Goal: Information Seeking & Learning: Learn about a topic

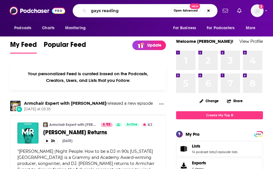
type input "gays reading"
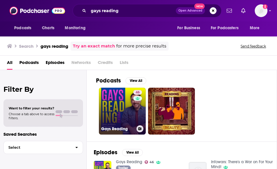
click at [122, 113] on link "46 Gays Reading" at bounding box center [122, 111] width 47 height 47
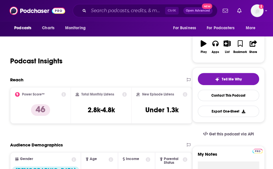
scroll to position [82, 0]
